Goal: Find specific page/section: Find specific page/section

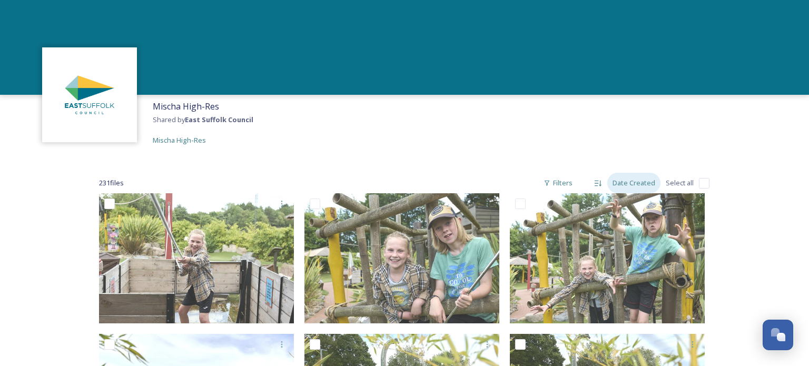
click at [626, 186] on div "Date Created" at bounding box center [633, 183] width 53 height 21
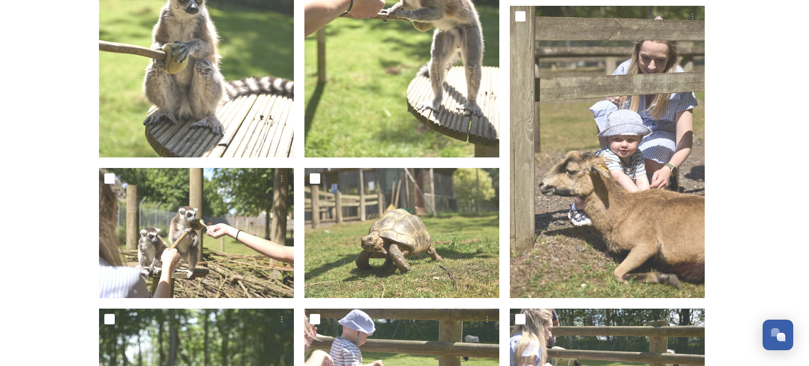
scroll to position [1495, 0]
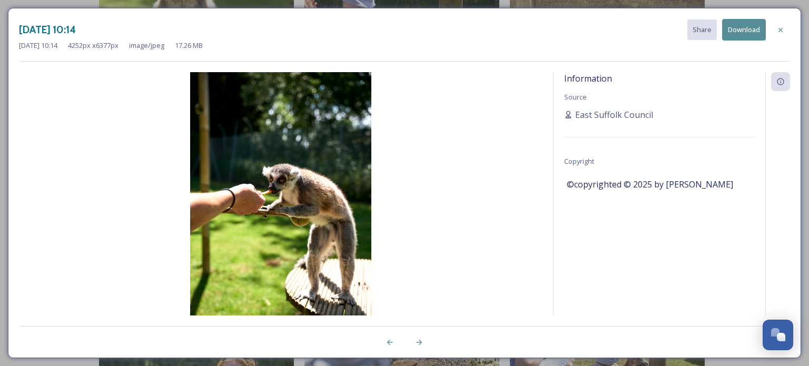
click at [342, 167] on img at bounding box center [280, 207] width 523 height 271
click at [780, 84] on icon at bounding box center [780, 81] width 7 height 7
click at [781, 27] on icon at bounding box center [780, 30] width 8 height 8
